Goal: Check status: Check status

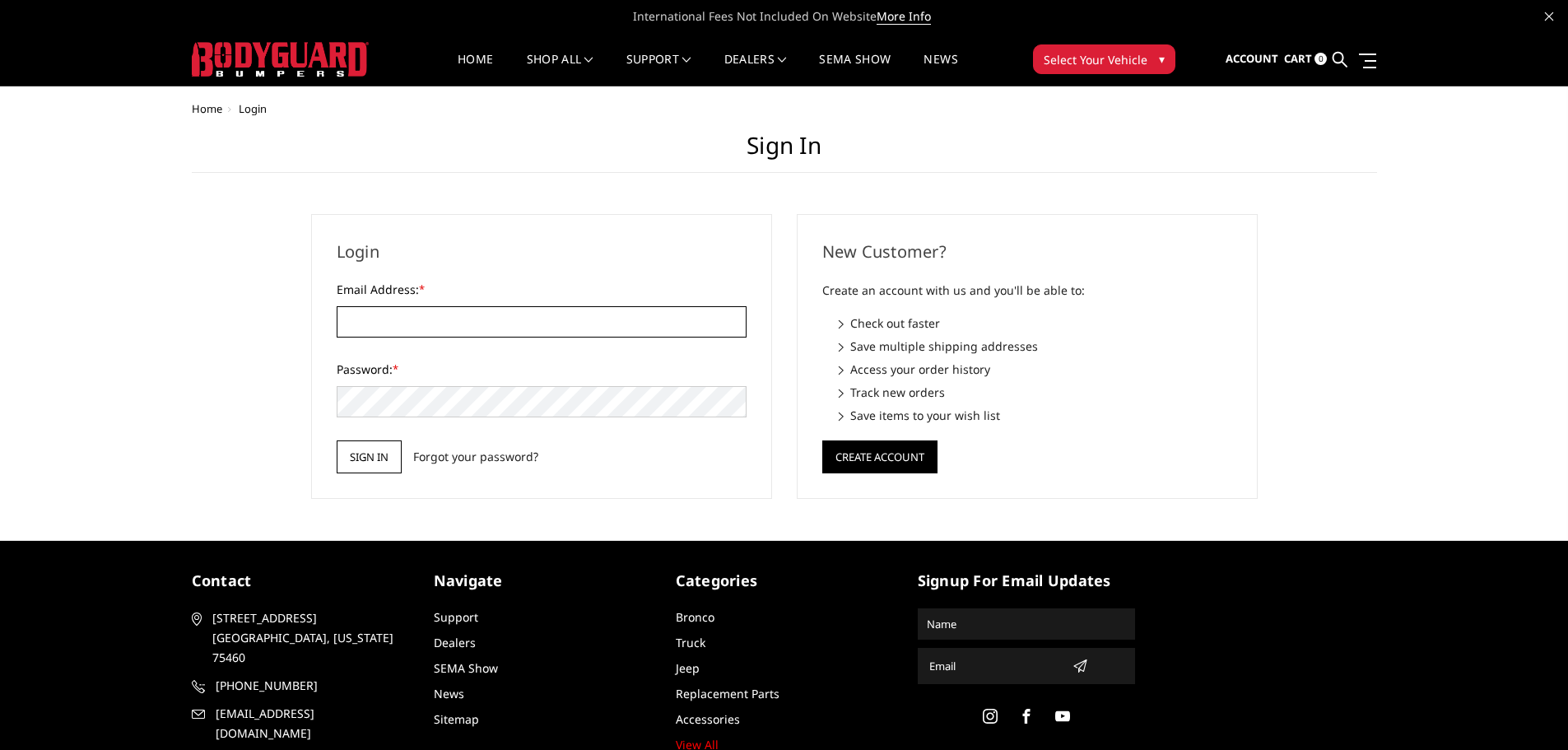
type input "[EMAIL_ADDRESS][DOMAIN_NAME]"
click at [393, 454] on input "Sign in" at bounding box center [369, 457] width 65 height 33
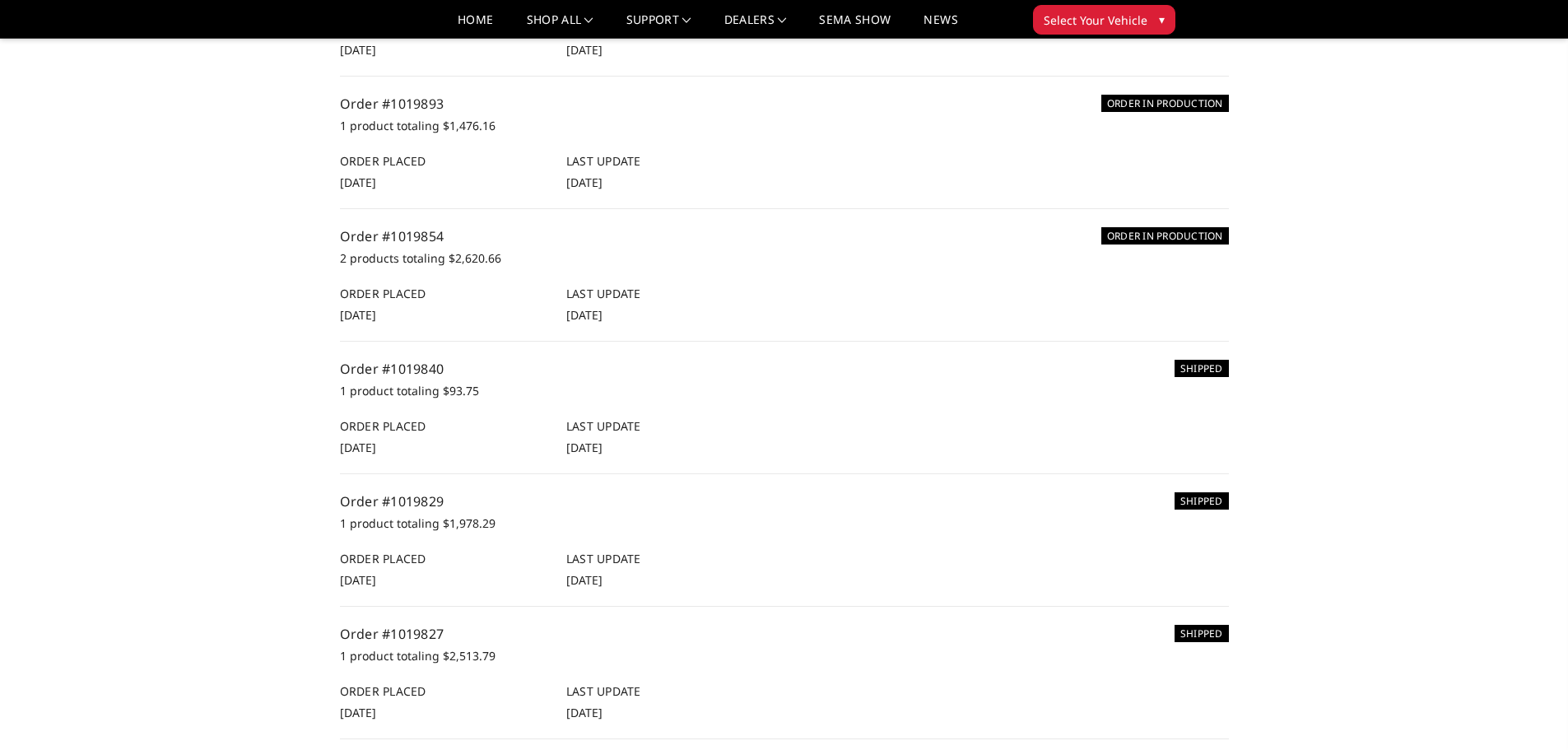
scroll to position [411, 0]
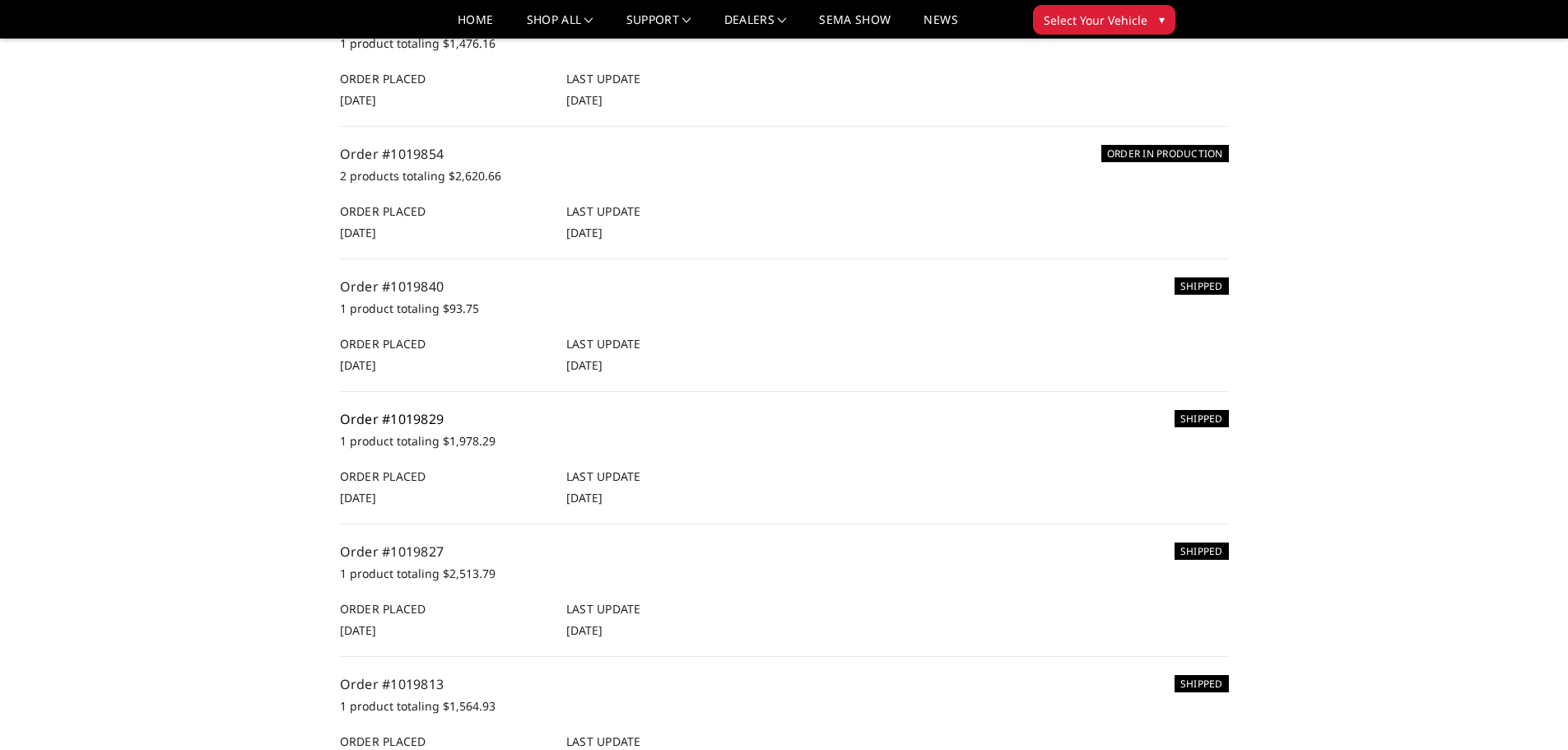
click at [430, 417] on link "Order #1019829" at bounding box center [393, 418] width 105 height 18
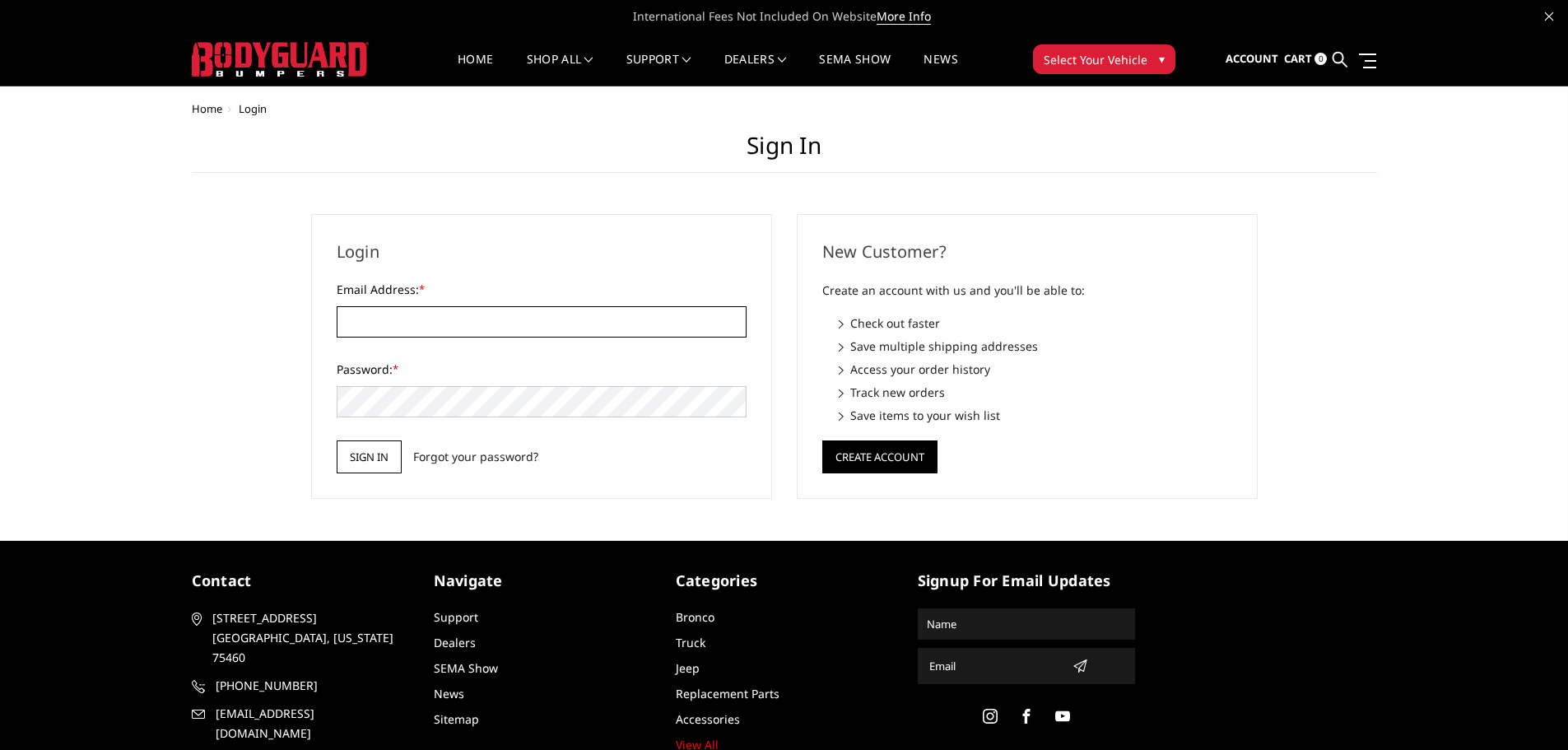
type input "[EMAIL_ADDRESS][DOMAIN_NAME]"
click at [376, 455] on input "Sign in" at bounding box center [369, 457] width 65 height 33
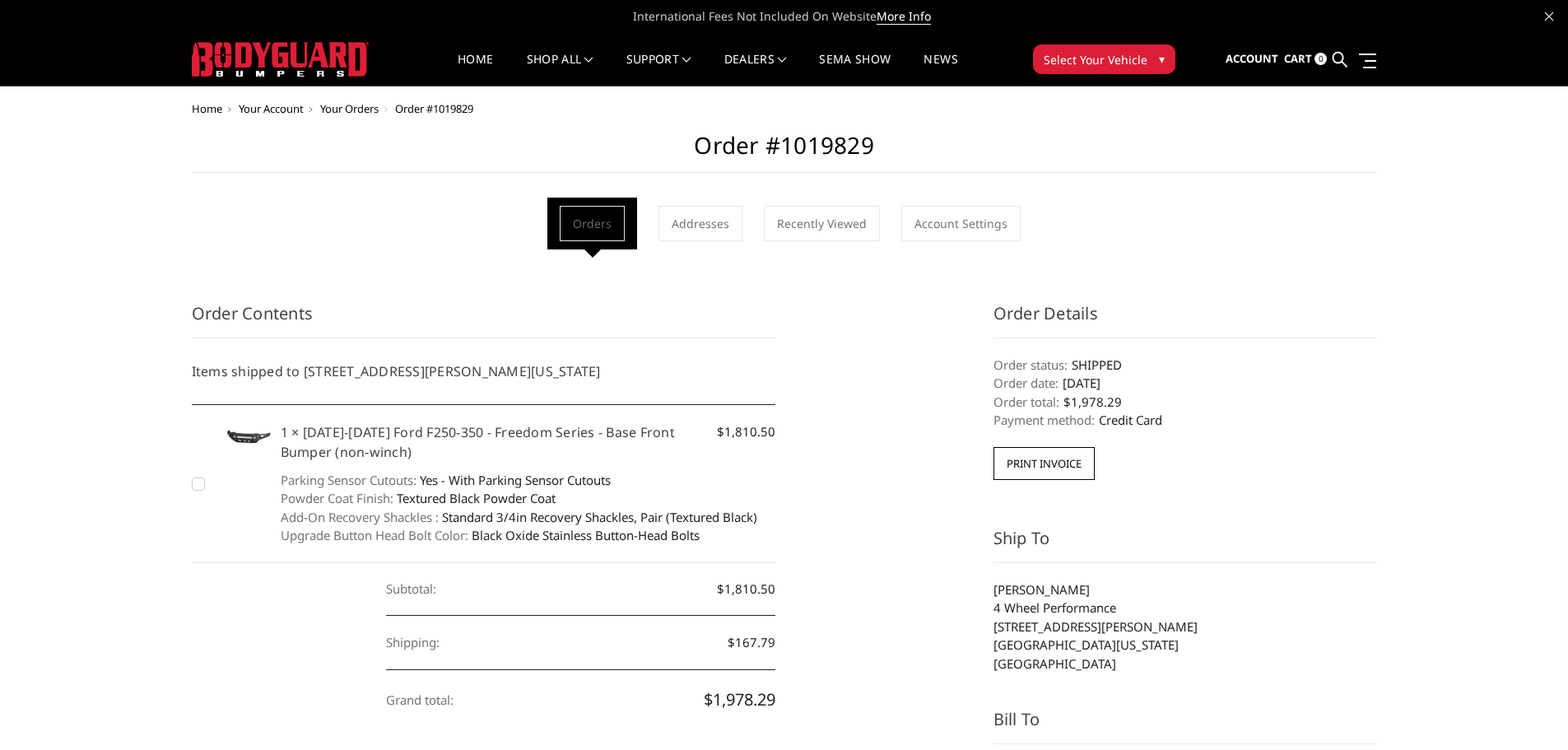
click at [355, 109] on span "Your Orders" at bounding box center [349, 109] width 58 height 15
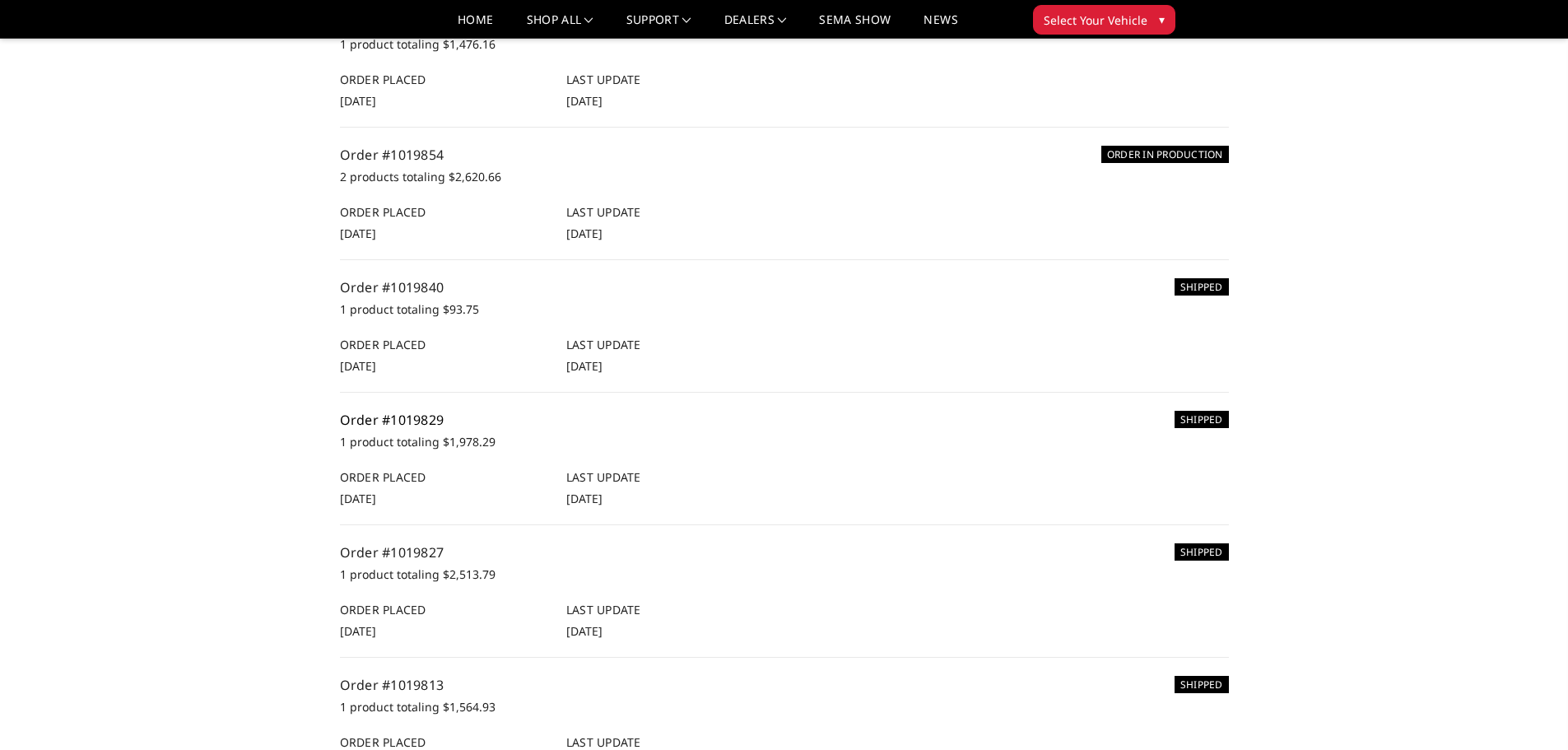
scroll to position [411, 0]
click at [418, 550] on link "Order #1019827" at bounding box center [393, 551] width 105 height 18
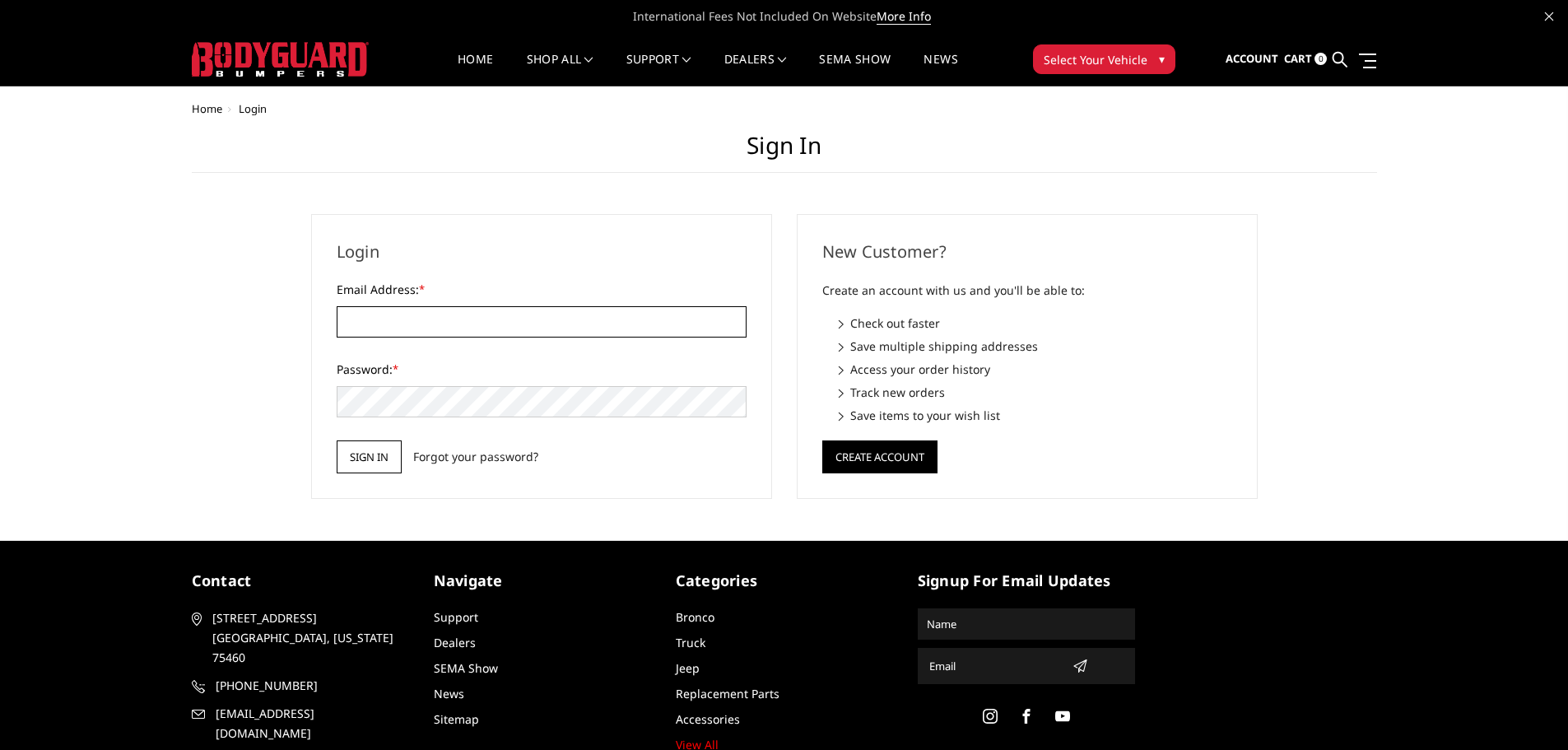
type input "[EMAIL_ADDRESS][DOMAIN_NAME]"
click at [384, 451] on input "Sign in" at bounding box center [369, 457] width 65 height 33
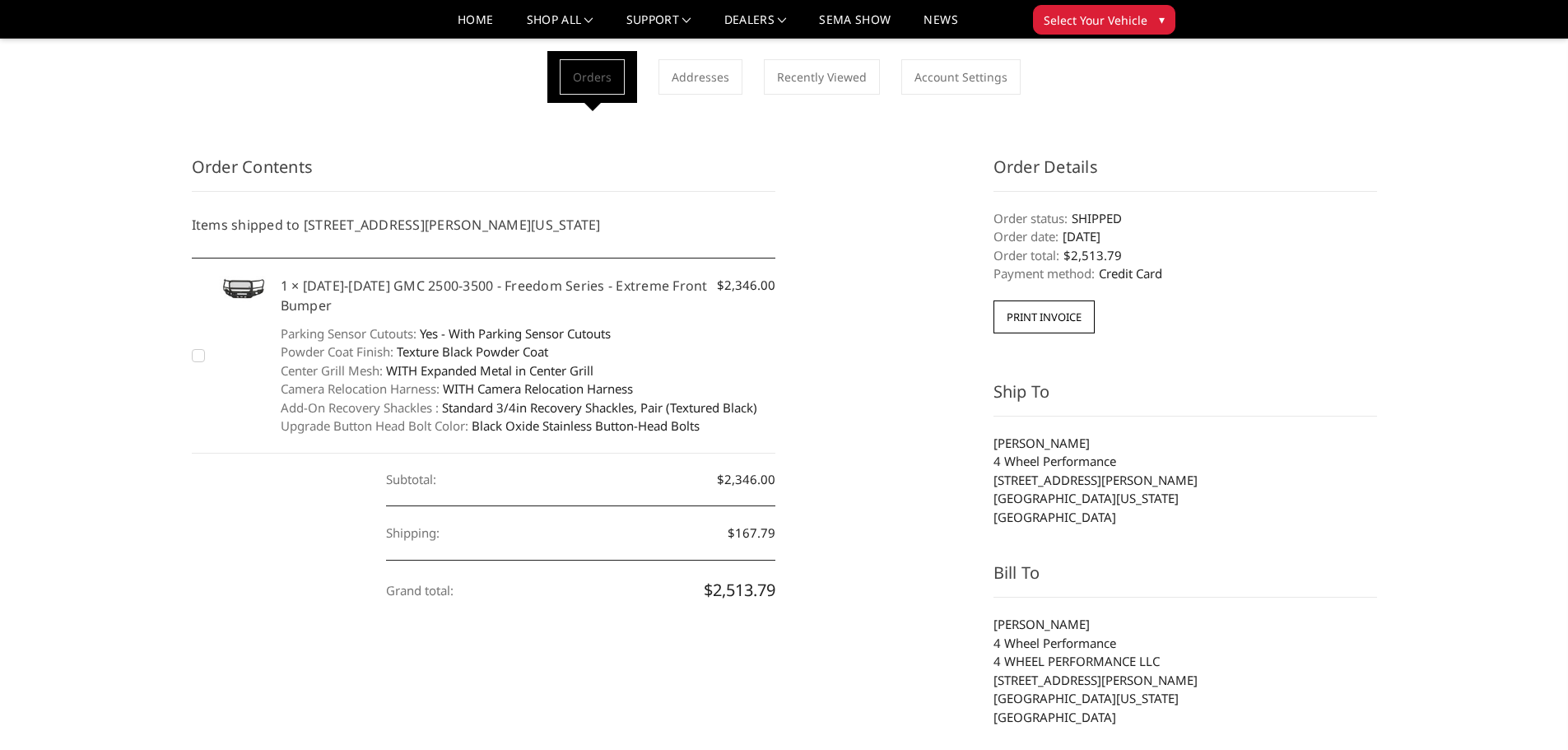
scroll to position [82, 0]
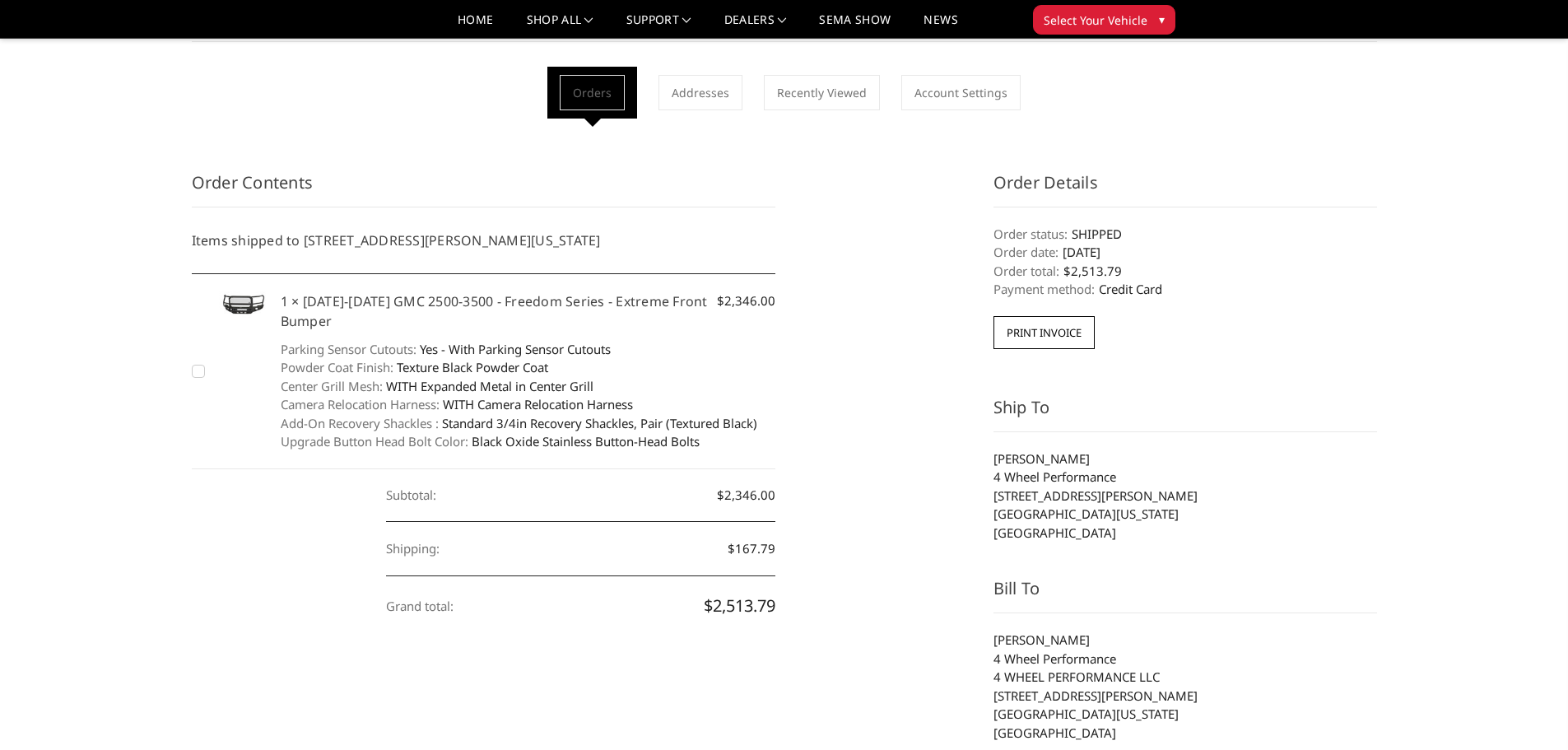
click at [239, 305] on img at bounding box center [243, 305] width 57 height 27
